Goal: Task Accomplishment & Management: Use online tool/utility

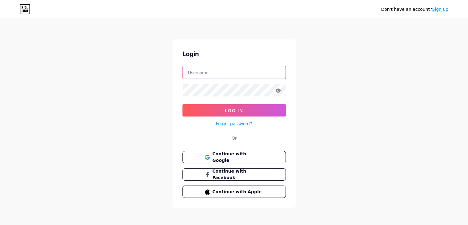
click at [228, 70] on input "text" at bounding box center [234, 72] width 103 height 12
click at [169, 93] on div "Don't have an account? Sign up Login Log In Forgot password? Or Continue with G…" at bounding box center [234, 113] width 468 height 227
click at [240, 154] on span "Continue with Google" at bounding box center [237, 157] width 51 height 13
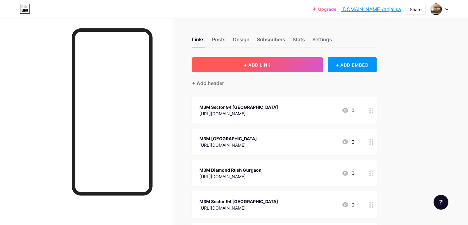
click at [285, 62] on button "+ ADD LINK" at bounding box center [257, 64] width 131 height 15
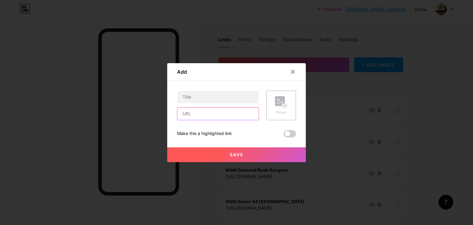
click at [204, 109] on input "text" at bounding box center [217, 113] width 81 height 12
click at [199, 99] on input "text" at bounding box center [217, 97] width 81 height 12
drag, startPoint x: 195, startPoint y: 115, endPoint x: 193, endPoint y: 110, distance: 5.0
click at [195, 115] on input "text" at bounding box center [217, 113] width 81 height 12
paste input "[URL][DOMAIN_NAME]"
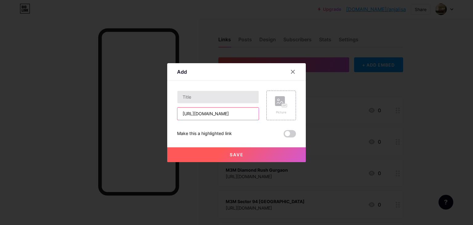
scroll to position [0, 98]
type input "[URL][DOMAIN_NAME]"
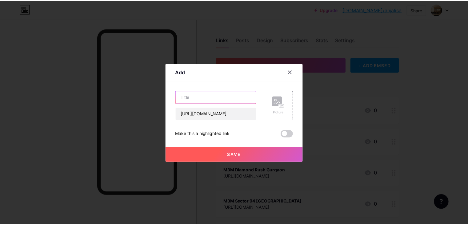
scroll to position [0, 0]
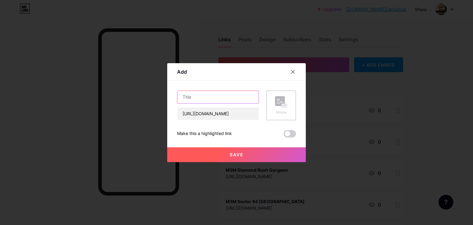
click at [191, 101] on input "text" at bounding box center [217, 97] width 81 height 12
paste input "Ace The Nest Sector 22A"
type input "Ace The Nest Sector 22A"
click at [234, 154] on span "Save" at bounding box center [237, 154] width 14 height 5
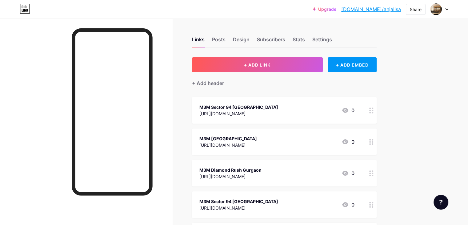
click at [380, 8] on link "[DOMAIN_NAME]/anjalisa" at bounding box center [371, 9] width 60 height 7
